Goal: Complete application form: Complete application form

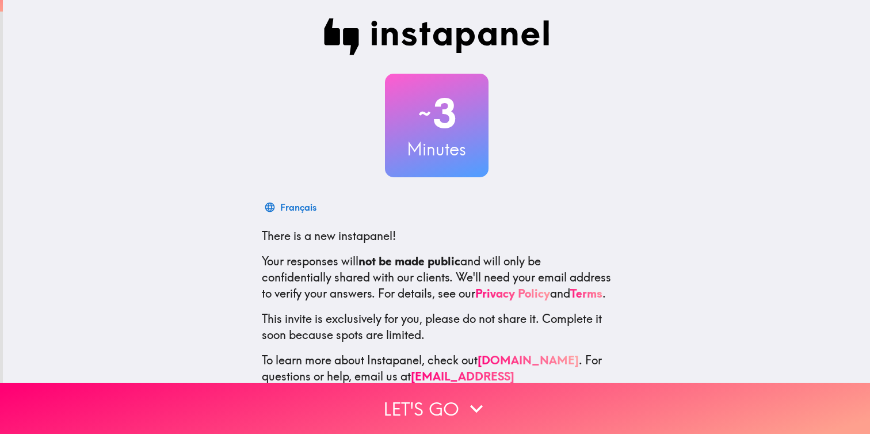
scroll to position [36, 0]
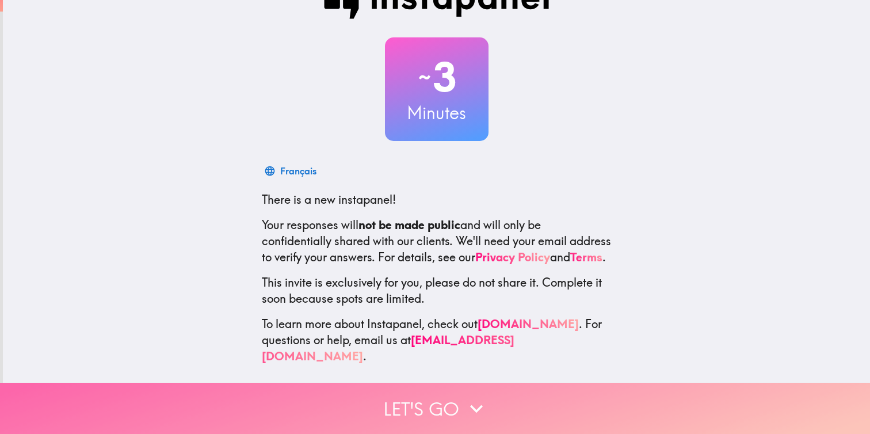
click at [470, 404] on icon "button" at bounding box center [476, 408] width 25 height 25
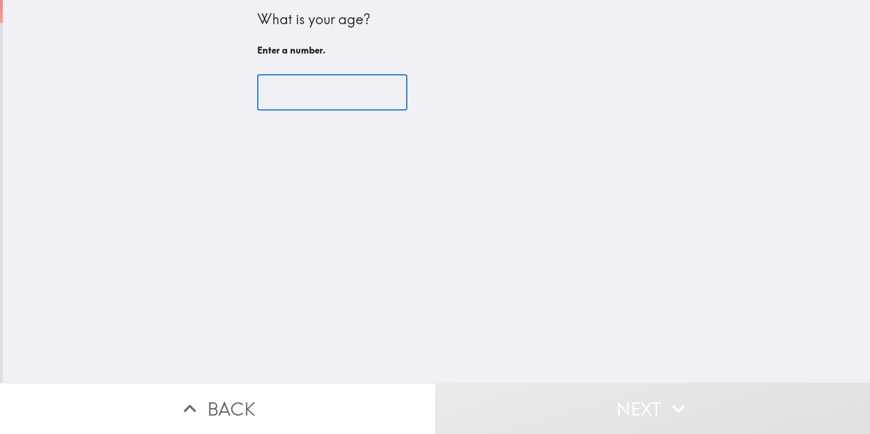
click at [341, 103] on input "number" at bounding box center [332, 93] width 150 height 36
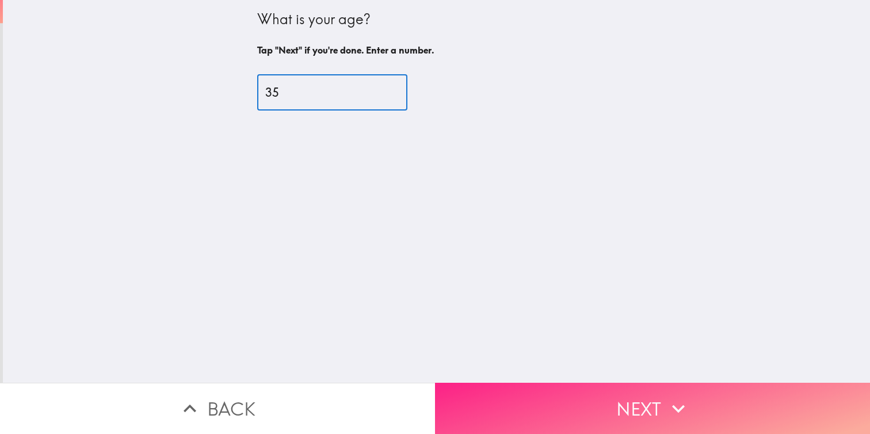
type input "35"
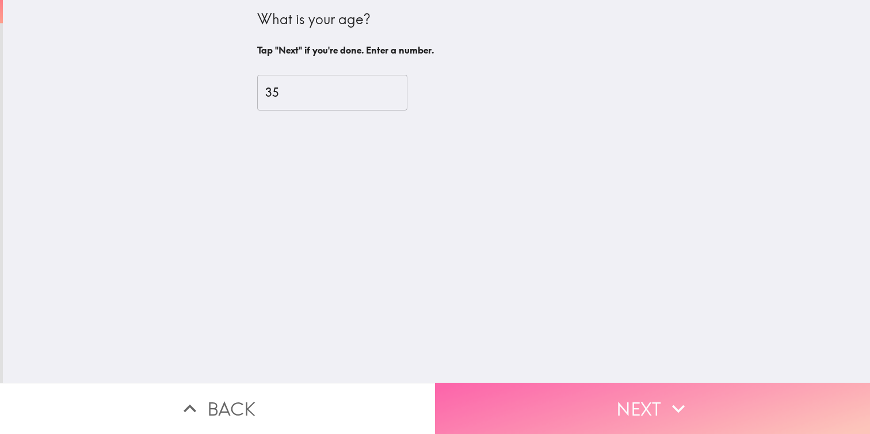
click at [562, 400] on button "Next" at bounding box center [652, 408] width 435 height 51
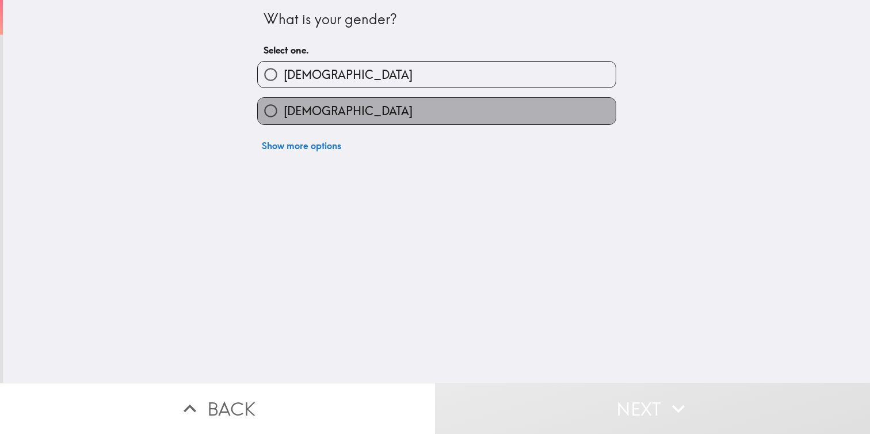
click at [371, 103] on label "[DEMOGRAPHIC_DATA]" at bounding box center [437, 111] width 358 height 26
click at [284, 103] on input "[DEMOGRAPHIC_DATA]" at bounding box center [271, 111] width 26 height 26
radio input "true"
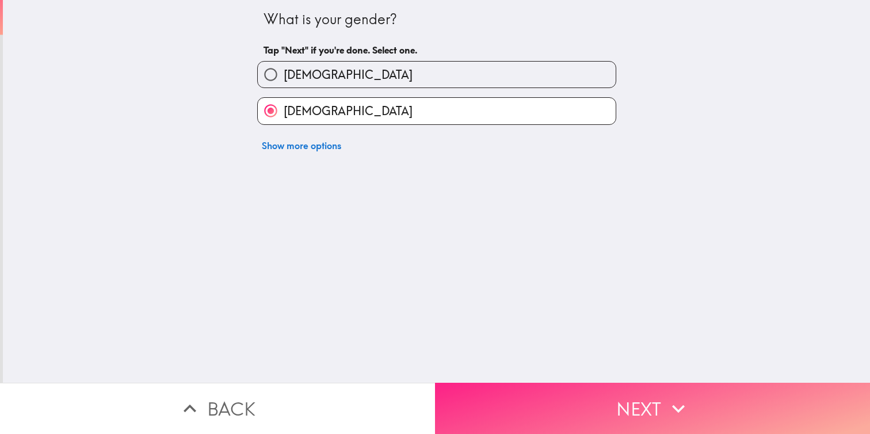
click at [517, 403] on button "Next" at bounding box center [652, 408] width 435 height 51
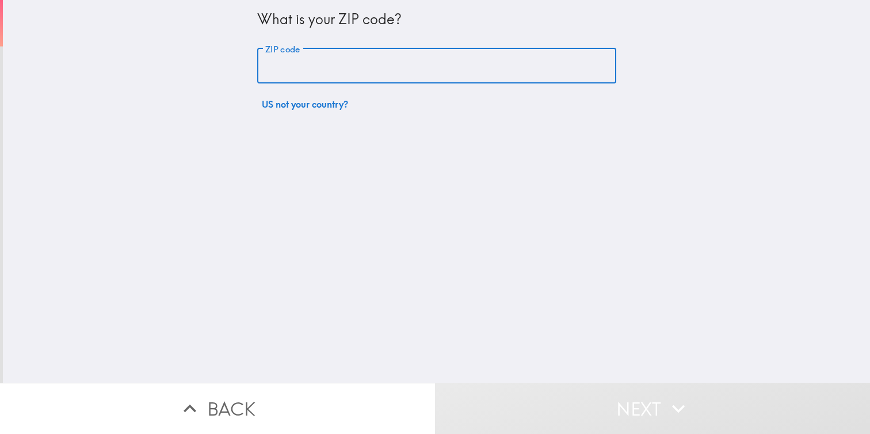
click at [386, 79] on input "ZIP code" at bounding box center [436, 66] width 359 height 36
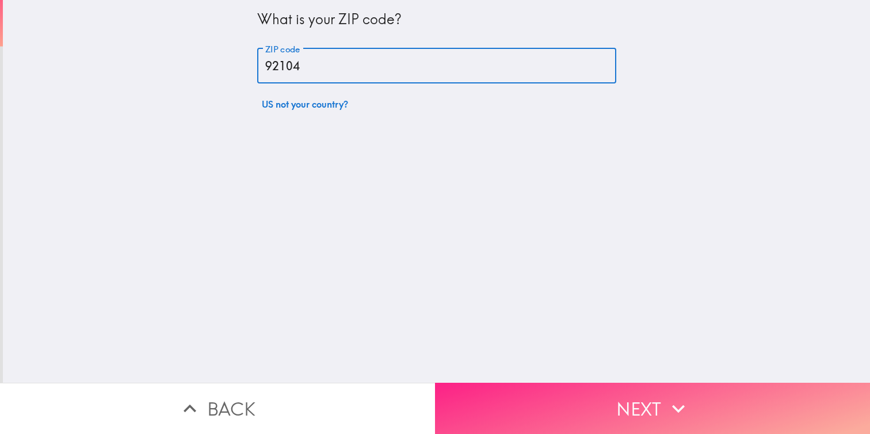
type input "92104"
click at [570, 417] on button "Next" at bounding box center [652, 408] width 435 height 51
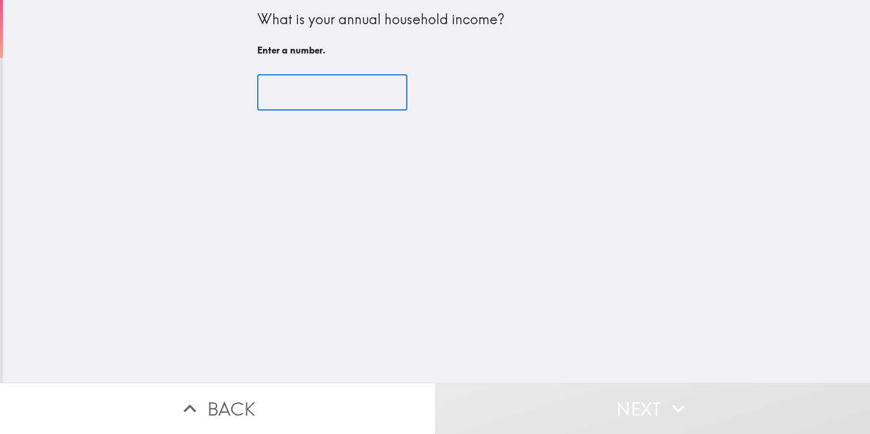
click at [322, 87] on input "number" at bounding box center [332, 93] width 150 height 36
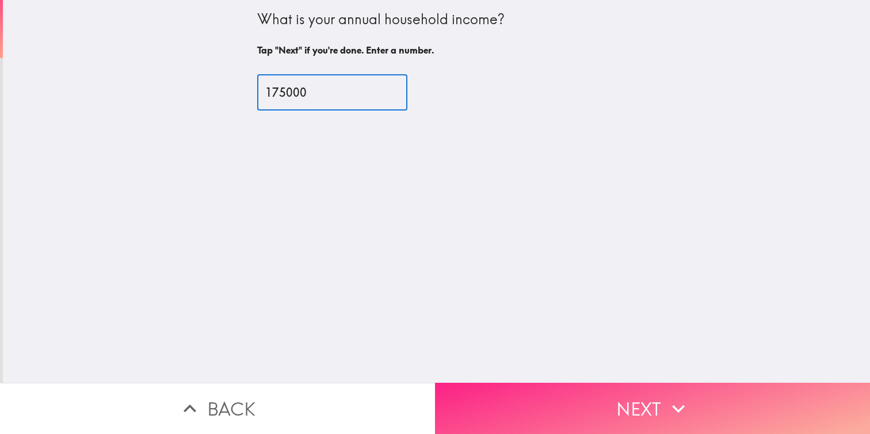
type input "175000"
click at [504, 402] on button "Next" at bounding box center [652, 408] width 435 height 51
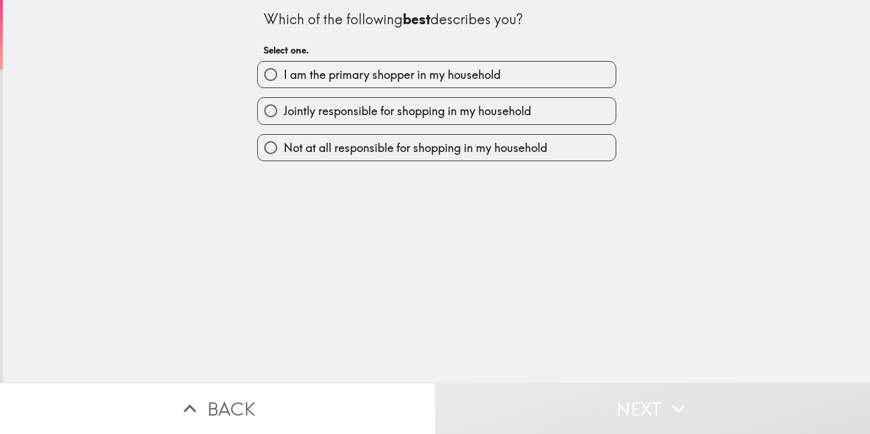
click at [430, 112] on span "Jointly responsible for shopping in my household" at bounding box center [407, 111] width 247 height 16
click at [284, 112] on input "Jointly responsible for shopping in my household" at bounding box center [271, 111] width 26 height 26
radio input "true"
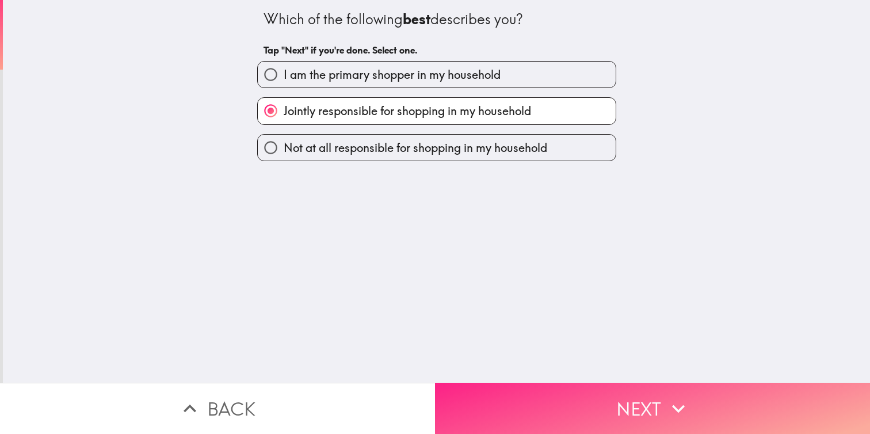
click at [574, 419] on button "Next" at bounding box center [652, 408] width 435 height 51
